Goal: Task Accomplishment & Management: Manage account settings

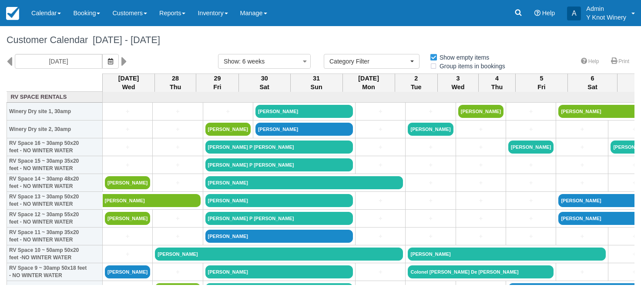
select select
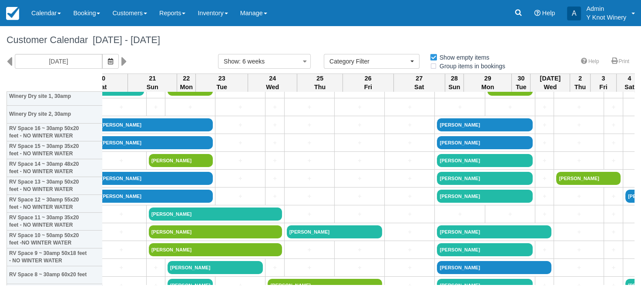
scroll to position [0, 1062]
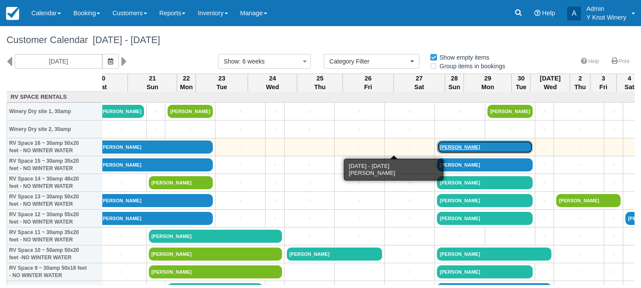
click at [437, 146] on link "Duane Rathbun" at bounding box center [485, 147] width 96 height 13
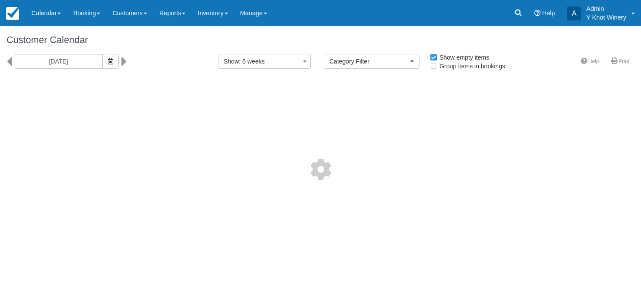
select select
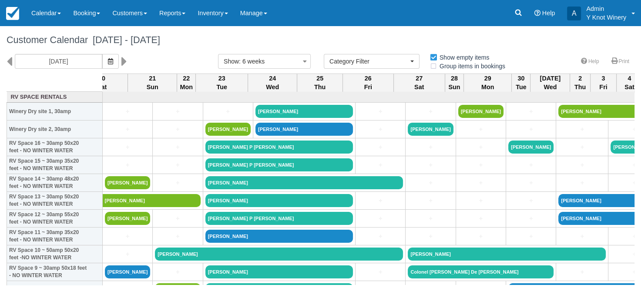
click at [40, 78] on div "Aug 27 Wed 28 Thu 29 Fri 30 Sat 31 Sun Sep 1 Mon 2 Tue 3 Wed 4 Thu 5 Fri 6 Sat …" at bounding box center [321, 179] width 628 height 211
click at [59, 12] on link "Calendar" at bounding box center [46, 13] width 42 height 26
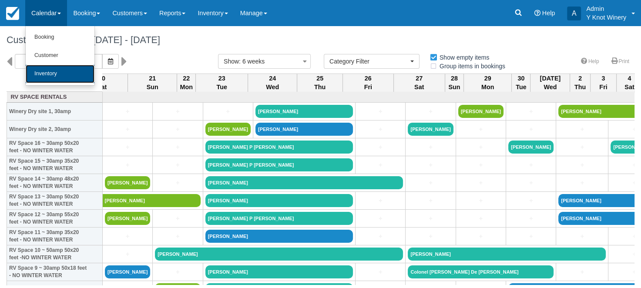
click at [62, 71] on link "Inventory" at bounding box center [60, 74] width 69 height 18
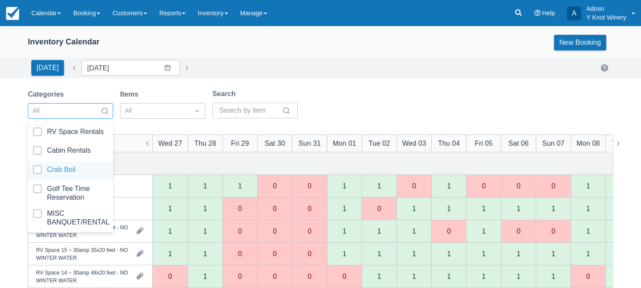
click at [76, 168] on div at bounding box center [70, 171] width 75 height 12
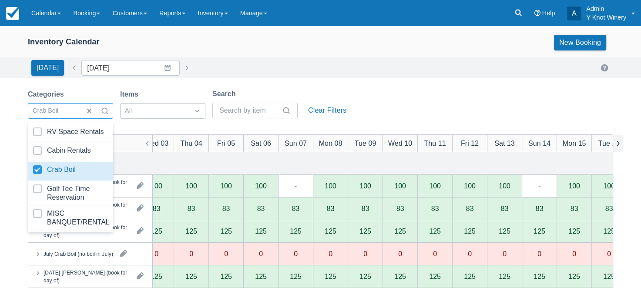
click at [621, 145] on button "button" at bounding box center [618, 143] width 10 height 17
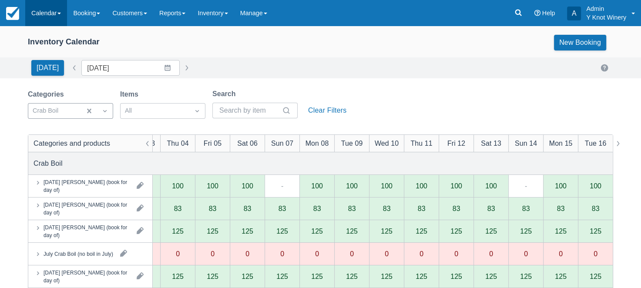
click at [62, 13] on link "Calendar" at bounding box center [46, 13] width 42 height 26
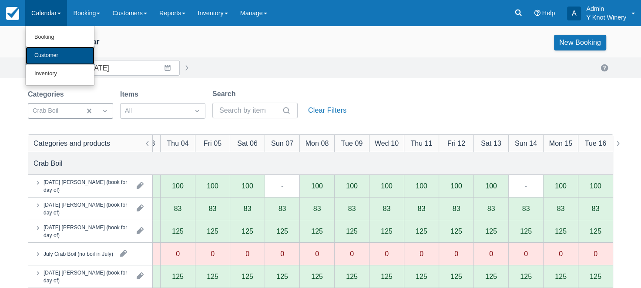
click at [57, 57] on link "Customer" at bounding box center [60, 56] width 69 height 18
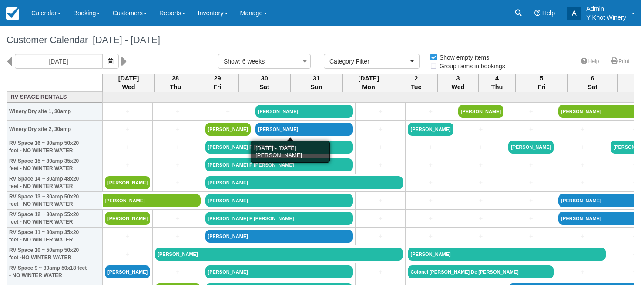
select select
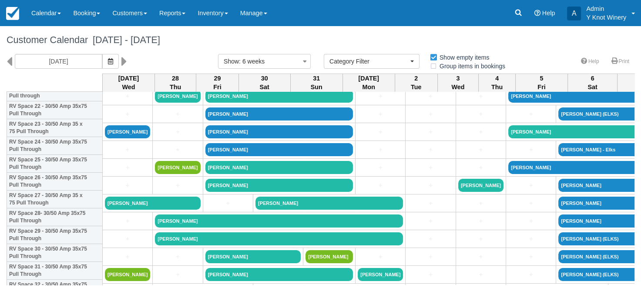
scroll to position [412, 0]
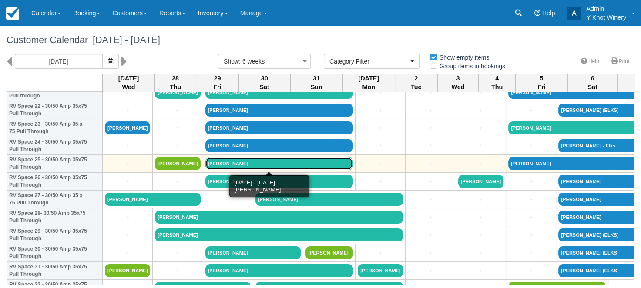
click at [233, 163] on link "[PERSON_NAME]" at bounding box center [279, 163] width 148 height 13
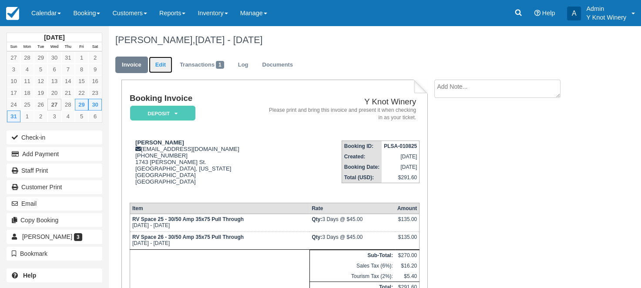
click at [166, 65] on link "Edit" at bounding box center [160, 65] width 23 height 17
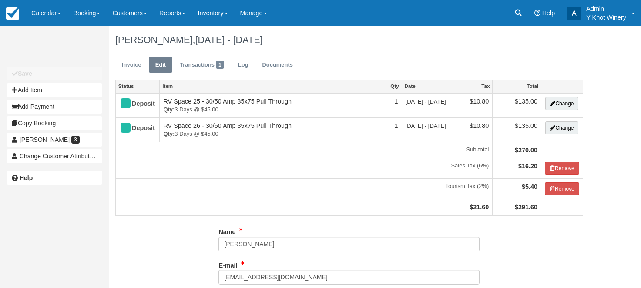
type input "[PHONE_NUMBER]"
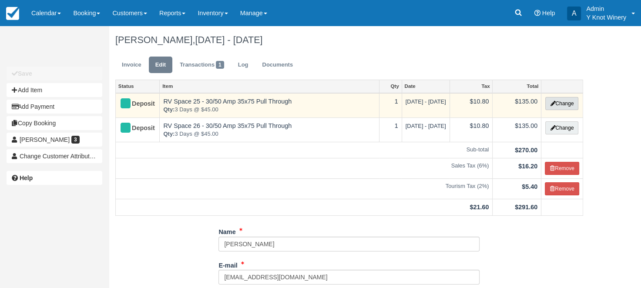
click at [567, 105] on button "Change" at bounding box center [561, 103] width 33 height 13
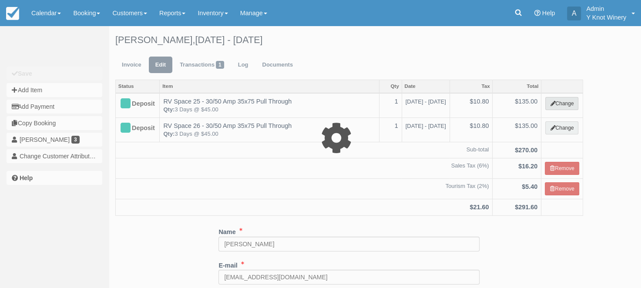
select select "3"
type input "135.00"
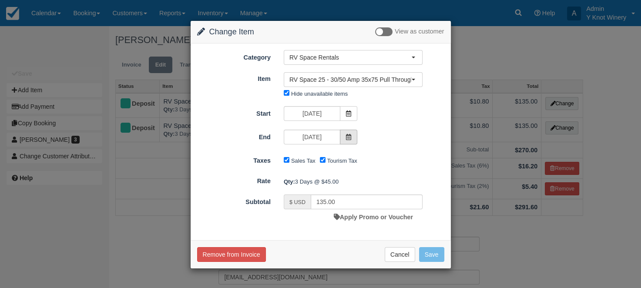
click at [348, 136] on icon at bounding box center [349, 137] width 6 height 6
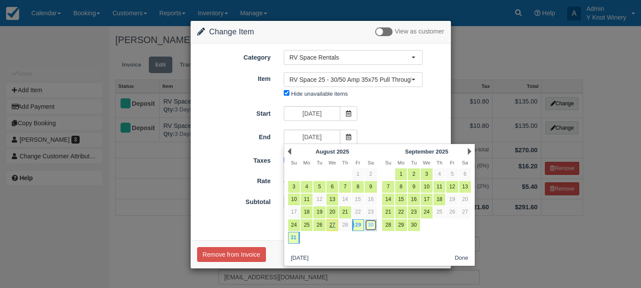
click at [372, 224] on link "30" at bounding box center [371, 225] width 12 height 12
type input "08/30/25"
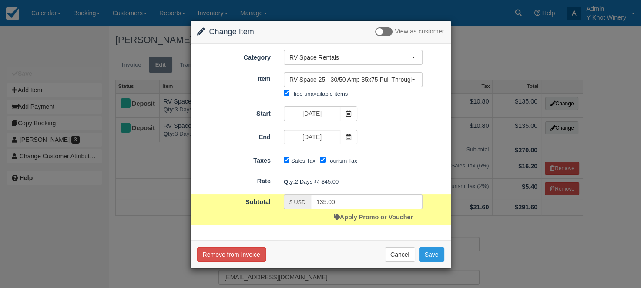
type input "90.00"
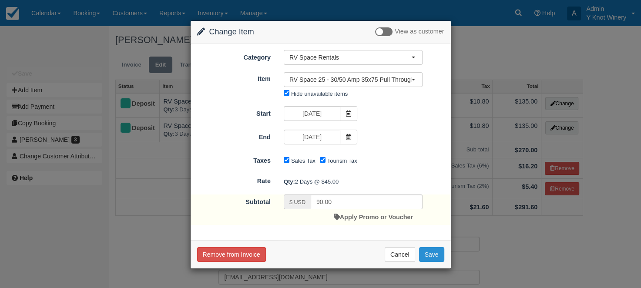
click at [437, 252] on button "Save" at bounding box center [431, 254] width 25 height 15
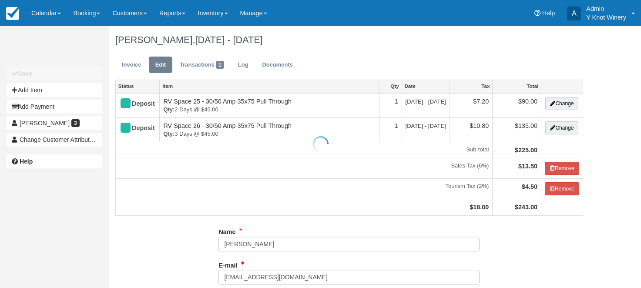
type input "[PHONE_NUMBER]"
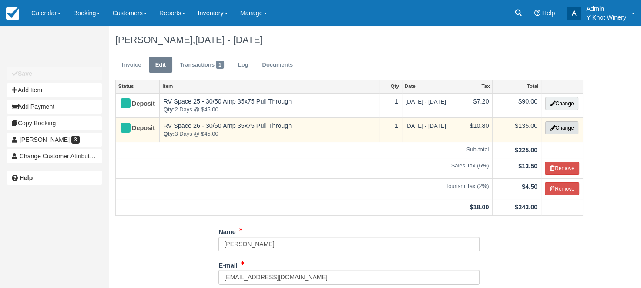
click at [561, 129] on button "Change" at bounding box center [561, 127] width 33 height 13
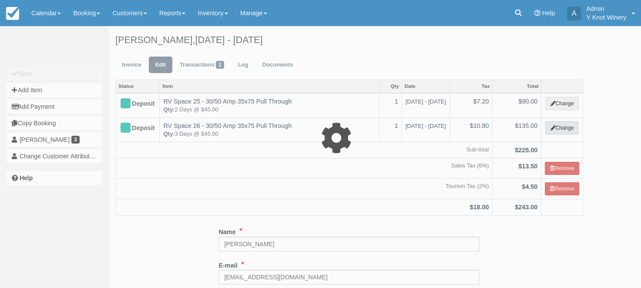
select select "3"
type input "135.00"
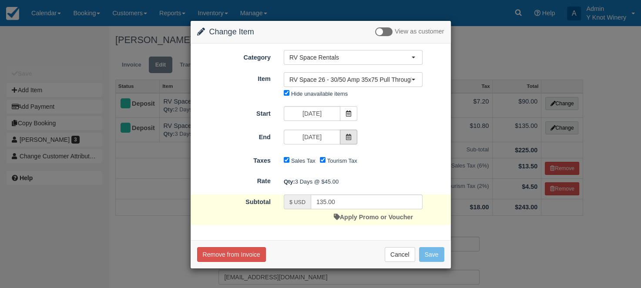
click at [352, 136] on span at bounding box center [348, 137] width 17 height 15
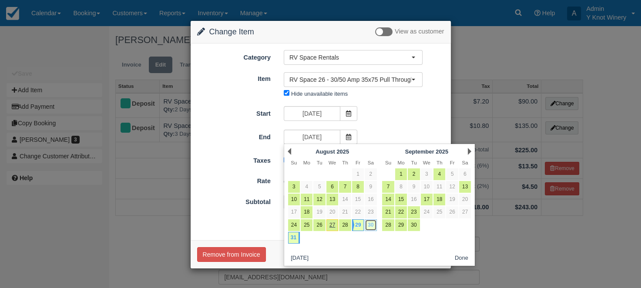
click at [370, 226] on link "30" at bounding box center [371, 225] width 12 height 12
type input "08/30/25"
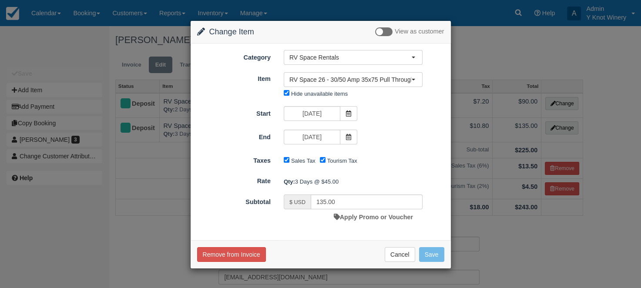
type input "90.00"
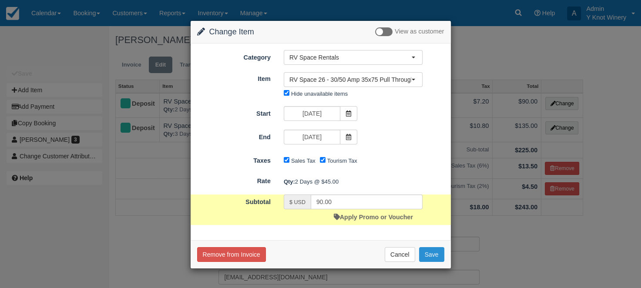
click at [434, 252] on button "Save" at bounding box center [431, 254] width 25 height 15
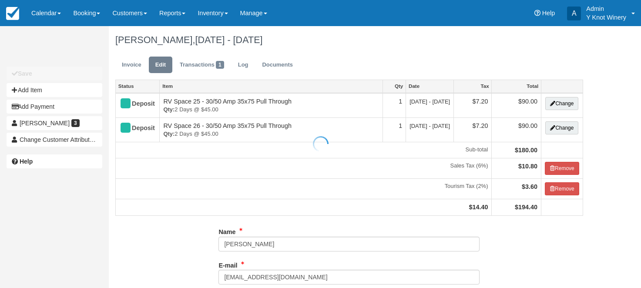
type input "[PHONE_NUMBER]"
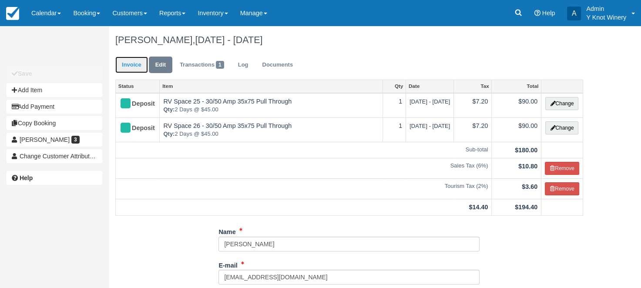
click at [137, 58] on link "Invoice" at bounding box center [131, 65] width 33 height 17
